Goal: Transaction & Acquisition: Purchase product/service

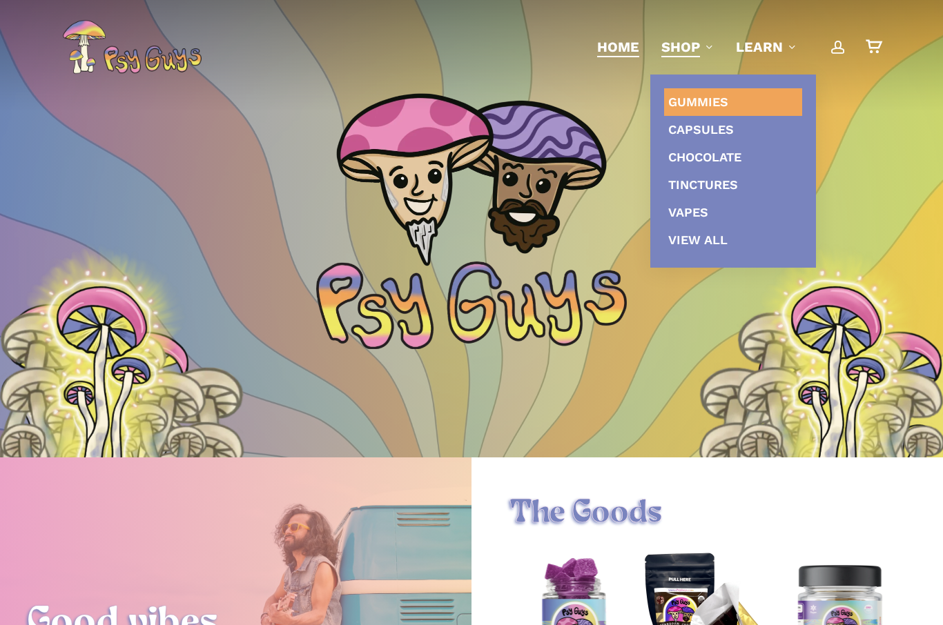
click at [695, 106] on span "Gummies" at bounding box center [698, 102] width 60 height 14
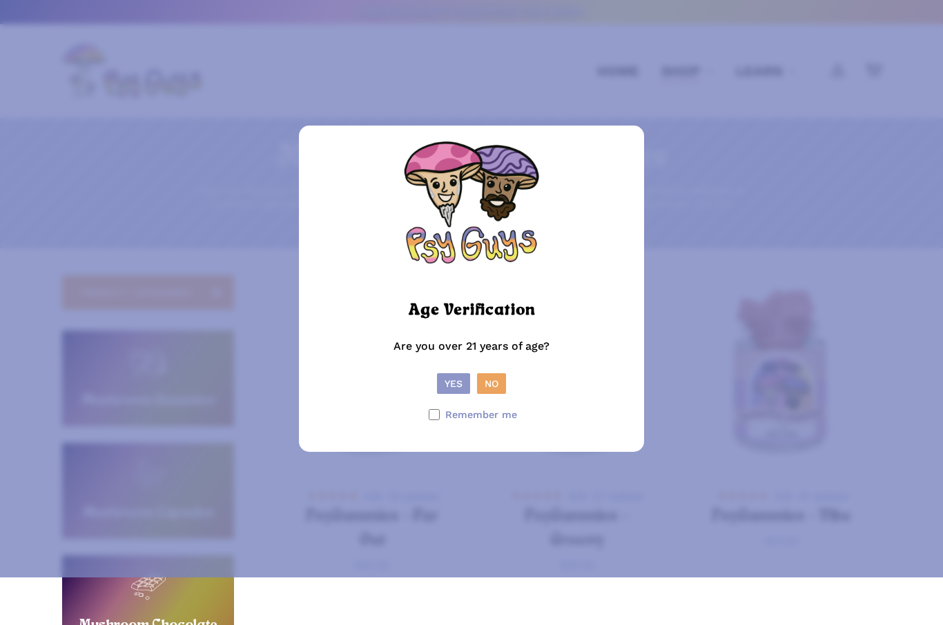
click at [449, 394] on button "Yes" at bounding box center [453, 383] width 33 height 21
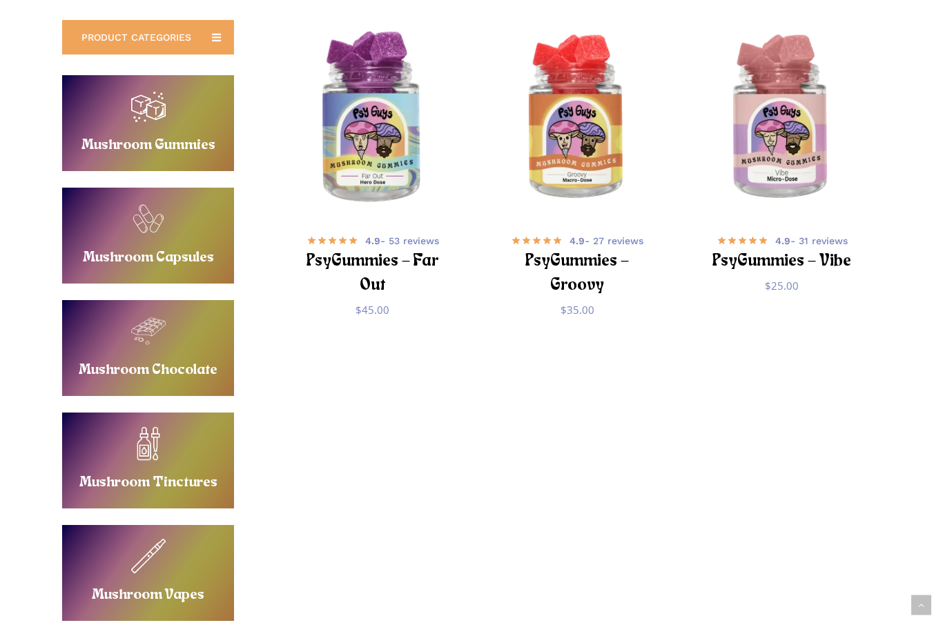
scroll to position [252, 0]
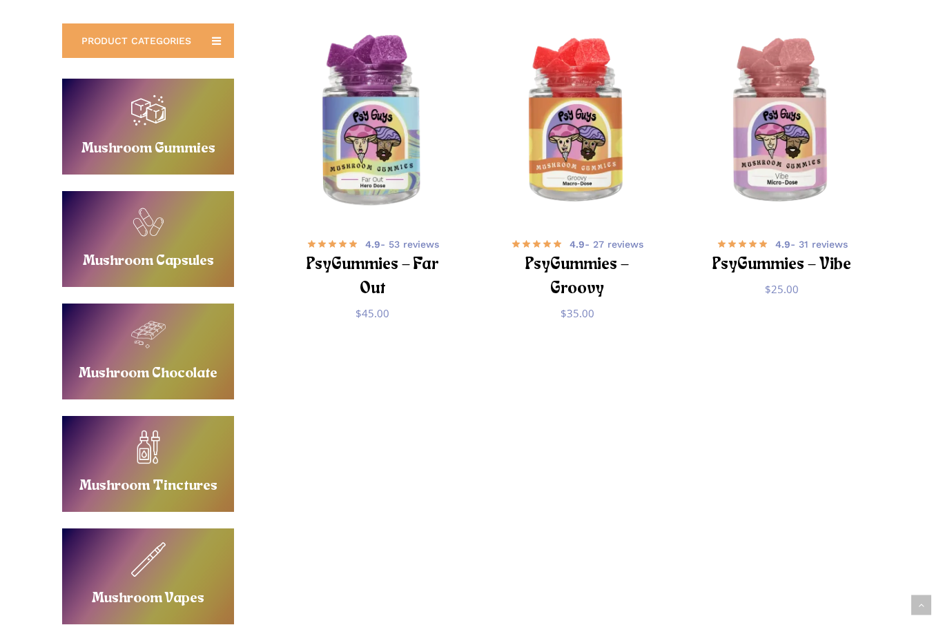
click at [373, 166] on img "PsyGummies - Far Out" at bounding box center [373, 122] width 200 height 200
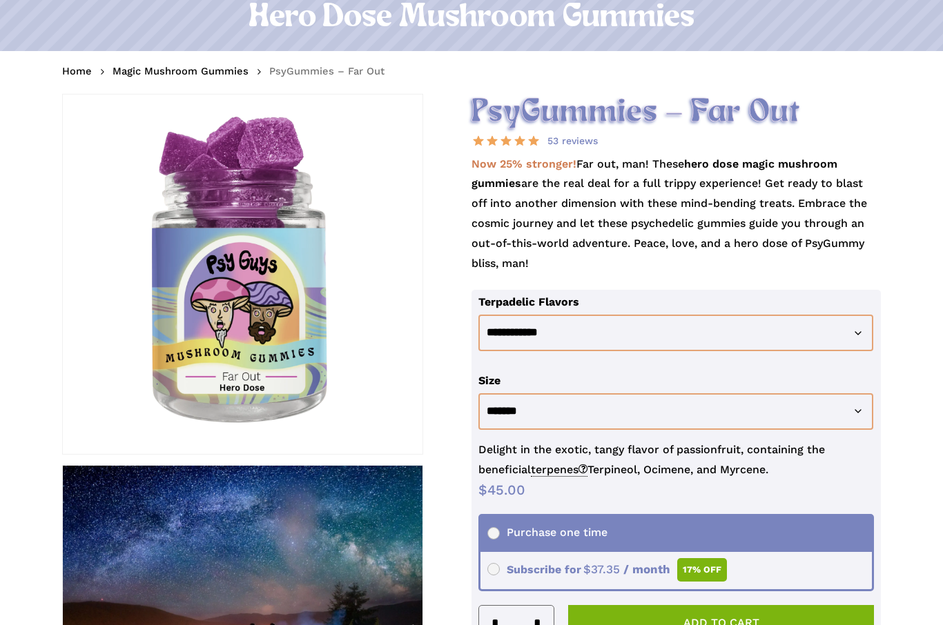
scroll to position [148, 0]
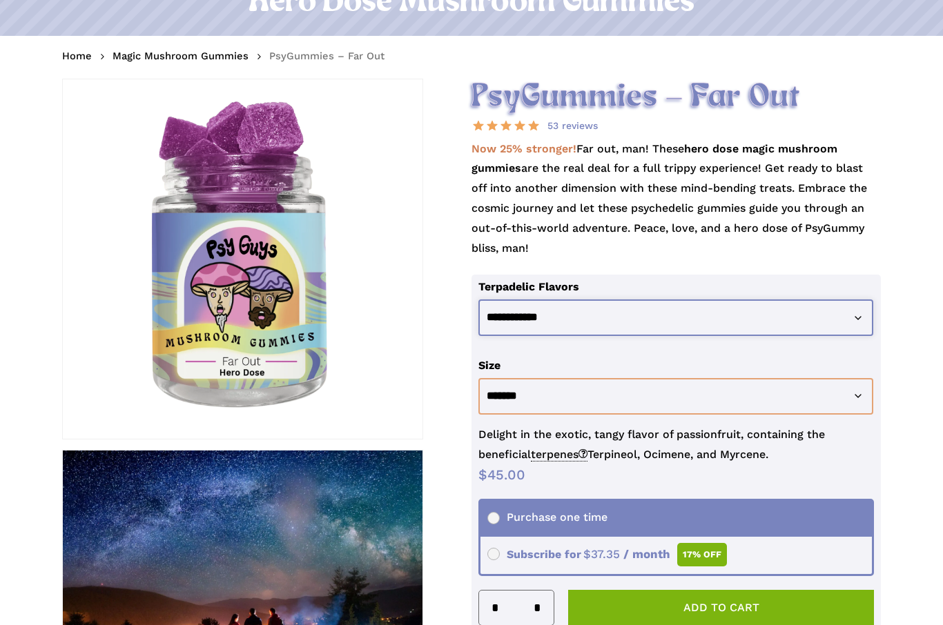
select select "**********"
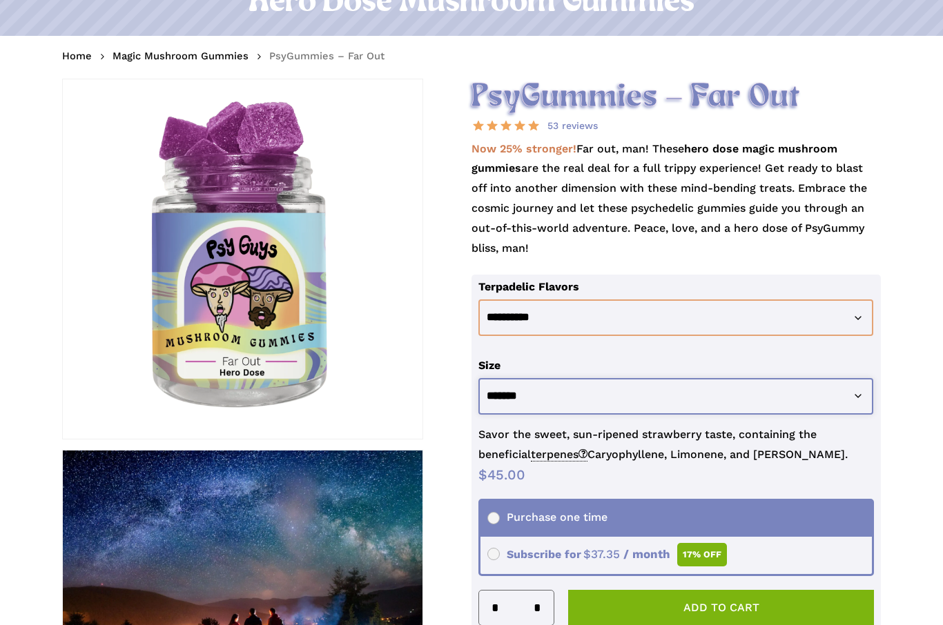
select select "********"
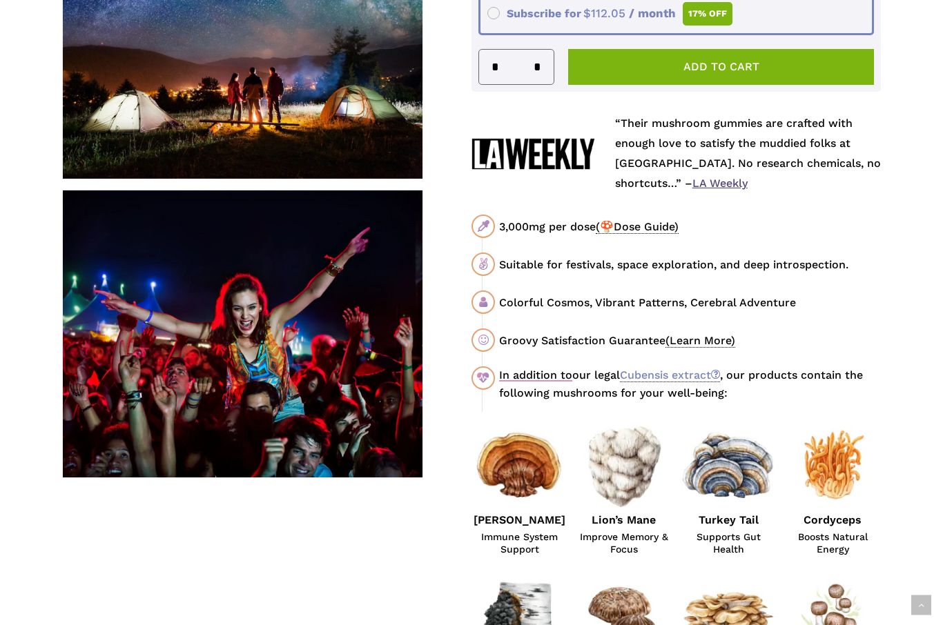
scroll to position [688, 0]
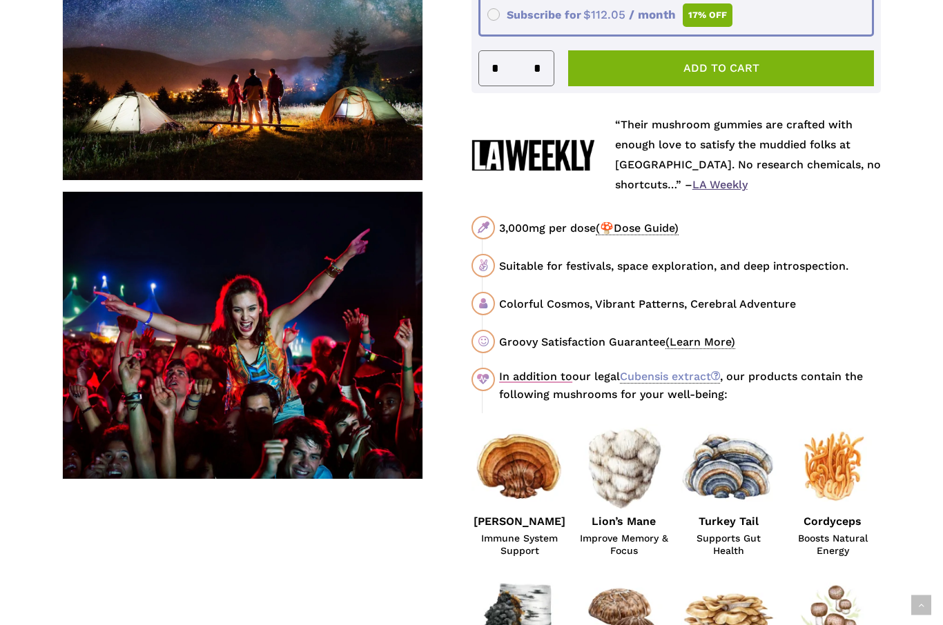
click at [780, 257] on div "Suitable for festivals, space exploration, and deep introspection." at bounding box center [690, 265] width 382 height 17
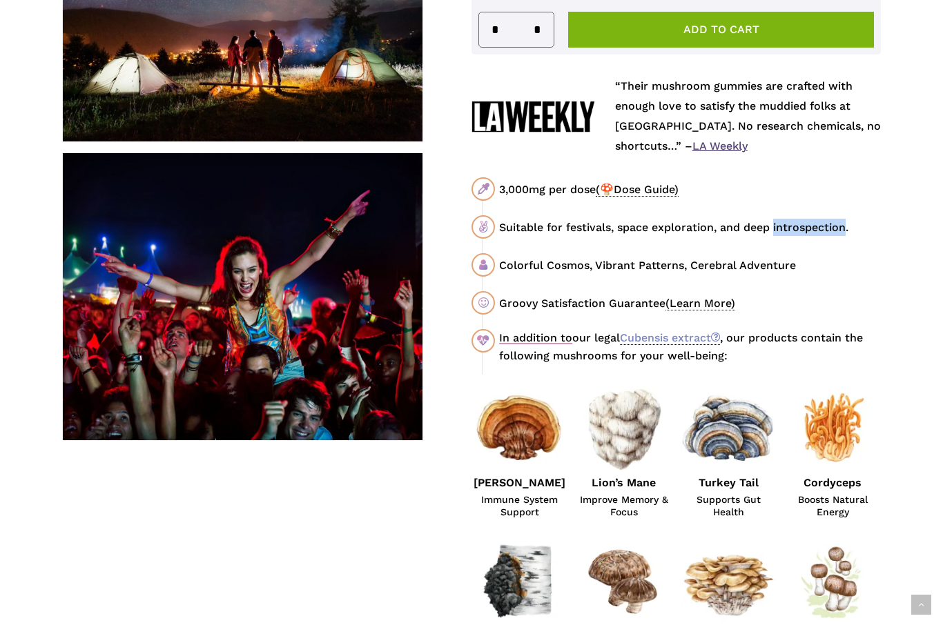
scroll to position [727, 0]
click at [699, 505] on span "Supports Gut Health" at bounding box center [729, 506] width 96 height 25
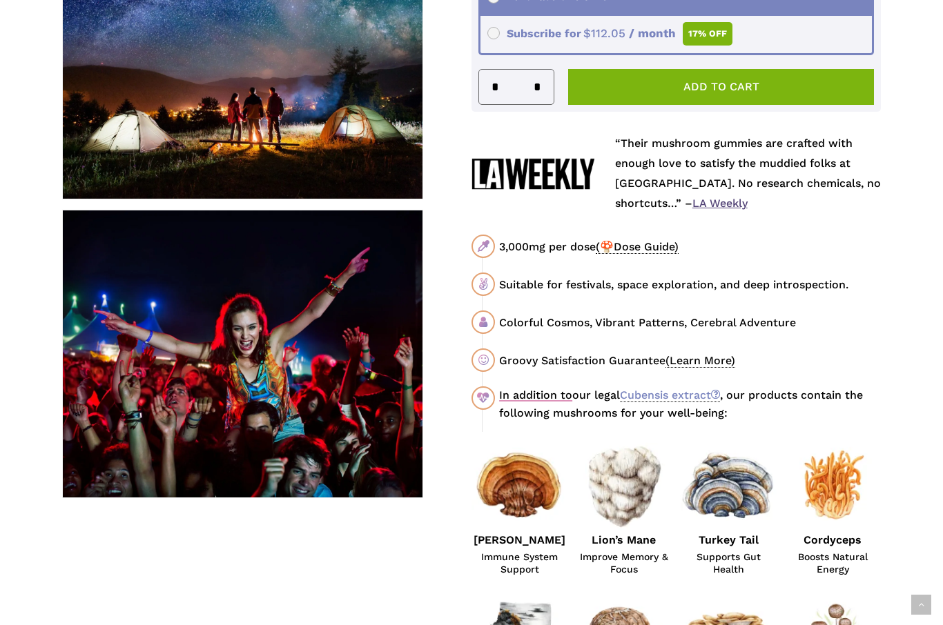
scroll to position [670, 0]
